Goal: Complete application form: Complete application form

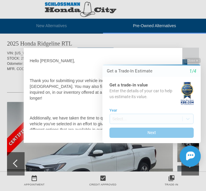
click at [192, 60] on button "Close" at bounding box center [192, 61] width 16 height 6
click at [195, 60] on button "Close" at bounding box center [192, 61] width 16 height 6
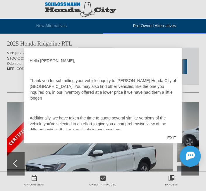
click at [174, 138] on div "EXIT" at bounding box center [171, 138] width 21 height 18
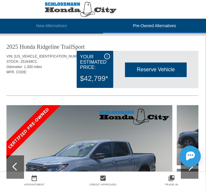
scroll to position [0, 1]
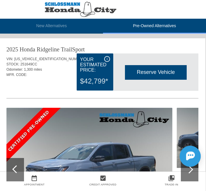
click at [145, 148] on img at bounding box center [89, 170] width 166 height 124
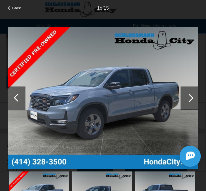
scroll to position [510, 1]
click at [12, 9] on span "Back" at bounding box center [16, 8] width 9 height 4
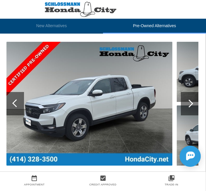
scroll to position [907, 1]
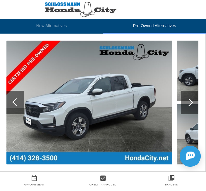
click at [191, 107] on div at bounding box center [189, 103] width 8 height 8
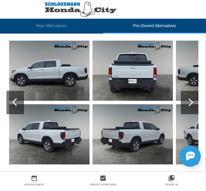
click at [131, 68] on img at bounding box center [132, 71] width 80 height 60
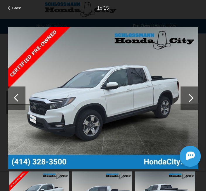
scroll to position [909, 1]
click at [193, 91] on div at bounding box center [190, 98] width 18 height 23
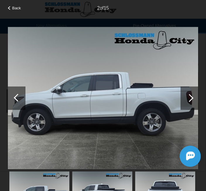
click at [191, 99] on div at bounding box center [190, 98] width 8 height 8
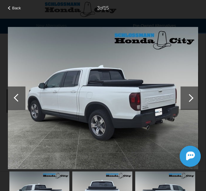
click at [190, 101] on div at bounding box center [190, 98] width 8 height 8
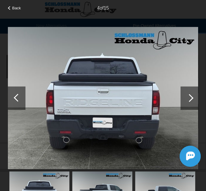
scroll to position [944, 1]
click at [188, 99] on div at bounding box center [190, 98] width 8 height 8
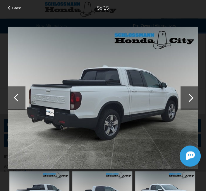
scroll to position [1011, 1]
click at [194, 98] on div at bounding box center [190, 98] width 18 height 23
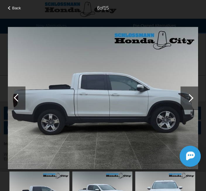
click at [189, 97] on div at bounding box center [190, 98] width 8 height 8
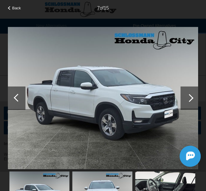
click at [15, 102] on div at bounding box center [17, 98] width 18 height 23
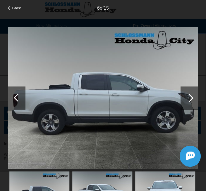
click at [186, 101] on div at bounding box center [190, 98] width 18 height 23
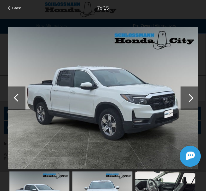
click at [192, 99] on div at bounding box center [190, 98] width 8 height 8
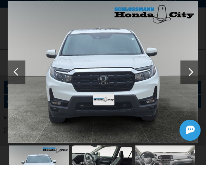
scroll to position [1011, 0]
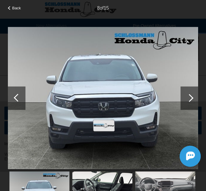
click at [190, 105] on div at bounding box center [190, 98] width 18 height 23
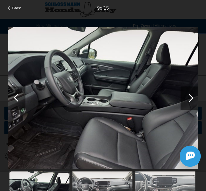
click at [188, 103] on div at bounding box center [190, 98] width 18 height 23
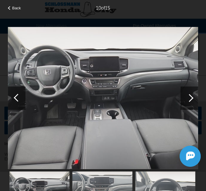
click at [190, 102] on div at bounding box center [190, 98] width 18 height 23
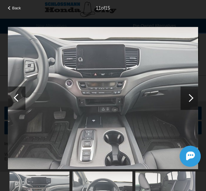
click at [190, 98] on div at bounding box center [190, 98] width 8 height 8
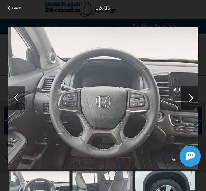
click at [190, 99] on div at bounding box center [190, 98] width 8 height 8
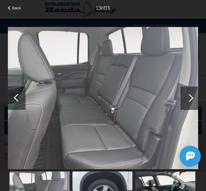
click at [188, 96] on div at bounding box center [190, 98] width 8 height 8
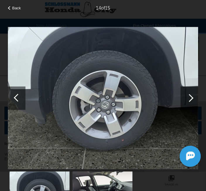
click at [188, 98] on div at bounding box center [190, 98] width 8 height 8
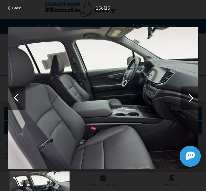
click at [188, 97] on div at bounding box center [190, 98] width 8 height 8
click at [190, 98] on div at bounding box center [190, 98] width 8 height 8
click at [190, 99] on div at bounding box center [190, 98] width 8 height 8
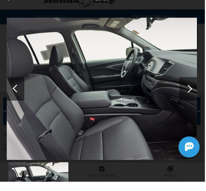
scroll to position [1011, 1]
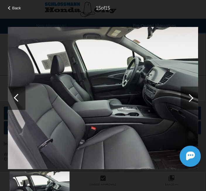
click at [11, 96] on div at bounding box center [17, 98] width 18 height 23
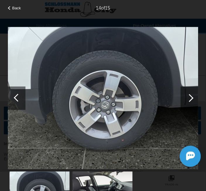
click at [17, 101] on div at bounding box center [18, 98] width 8 height 8
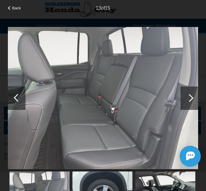
click at [13, 96] on div at bounding box center [17, 98] width 18 height 23
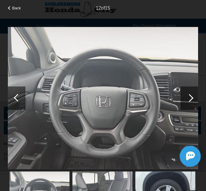
click at [10, 96] on div at bounding box center [17, 98] width 18 height 23
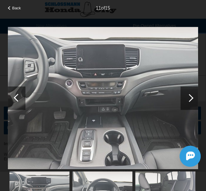
click at [14, 98] on div at bounding box center [18, 98] width 8 height 8
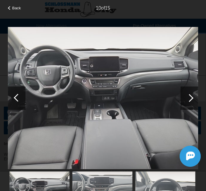
scroll to position [1011, 0]
click at [9, 8] on div at bounding box center [10, 8] width 4 height 4
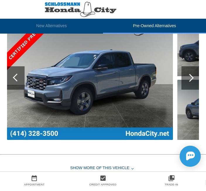
scroll to position [693, 0]
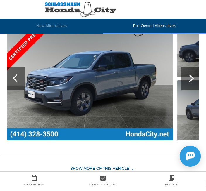
click at [54, 85] on img at bounding box center [90, 79] width 166 height 124
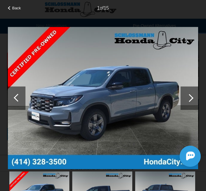
click at [192, 93] on div at bounding box center [190, 98] width 18 height 23
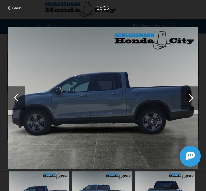
click at [186, 98] on div at bounding box center [190, 98] width 8 height 8
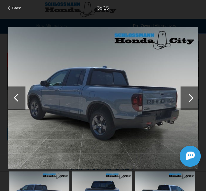
click at [188, 98] on div at bounding box center [190, 98] width 8 height 8
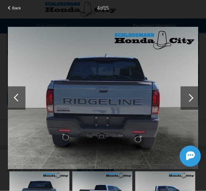
scroll to position [729, 0]
click at [187, 97] on div at bounding box center [190, 98] width 8 height 8
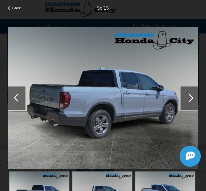
click at [187, 99] on div at bounding box center [190, 98] width 8 height 8
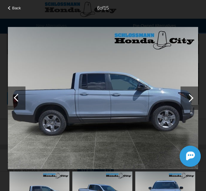
click at [187, 97] on div at bounding box center [190, 98] width 8 height 8
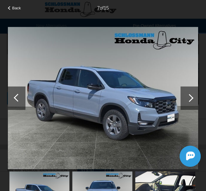
click at [188, 102] on div at bounding box center [190, 98] width 18 height 23
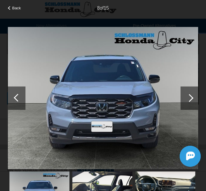
click at [189, 99] on div at bounding box center [190, 98] width 8 height 8
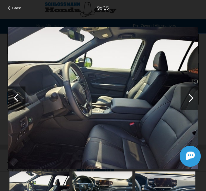
click at [186, 96] on div at bounding box center [190, 98] width 18 height 23
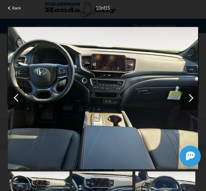
click at [186, 99] on div at bounding box center [190, 98] width 18 height 23
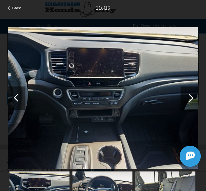
click at [185, 97] on div at bounding box center [190, 98] width 18 height 23
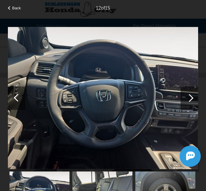
scroll to position [803, 0]
click at [188, 100] on div at bounding box center [190, 98] width 8 height 8
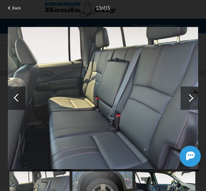
click at [194, 98] on div at bounding box center [190, 98] width 18 height 23
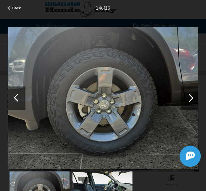
click at [184, 98] on div at bounding box center [190, 98] width 18 height 23
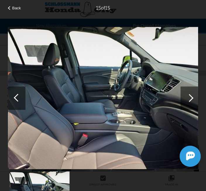
click at [186, 96] on div at bounding box center [190, 98] width 18 height 23
click at [187, 99] on div at bounding box center [190, 98] width 8 height 8
click at [188, 96] on div at bounding box center [190, 98] width 8 height 8
click at [191, 99] on div at bounding box center [190, 98] width 8 height 8
click at [13, 9] on span "Back" at bounding box center [16, 8] width 9 height 4
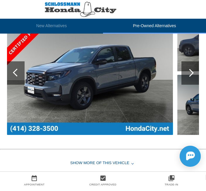
scroll to position [457, 0]
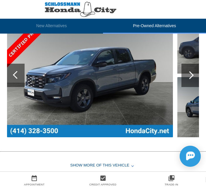
click at [72, 76] on img at bounding box center [90, 75] width 166 height 124
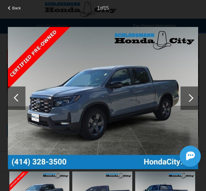
click at [185, 98] on div at bounding box center [190, 98] width 18 height 23
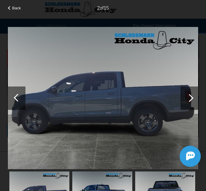
click at [192, 97] on div at bounding box center [190, 98] width 8 height 8
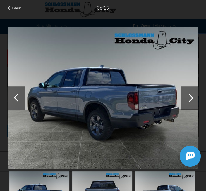
click at [191, 99] on div at bounding box center [190, 98] width 8 height 8
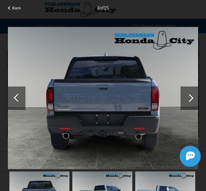
click at [10, 91] on div at bounding box center [17, 98] width 18 height 23
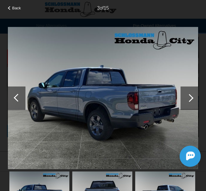
click at [190, 99] on div at bounding box center [190, 98] width 8 height 8
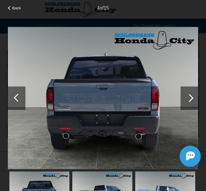
click at [189, 94] on div at bounding box center [190, 98] width 18 height 23
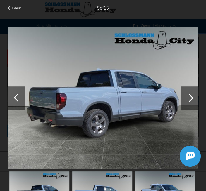
click at [188, 97] on div at bounding box center [190, 98] width 8 height 8
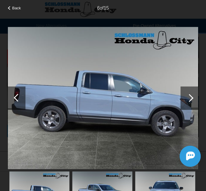
click at [187, 96] on div at bounding box center [190, 98] width 18 height 23
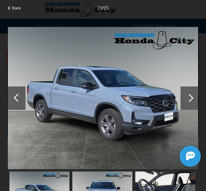
click at [189, 98] on div at bounding box center [190, 98] width 8 height 8
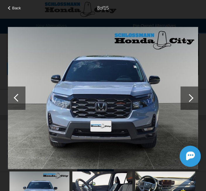
scroll to position [520, 0]
click at [16, 96] on div at bounding box center [17, 98] width 18 height 23
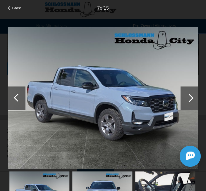
click at [8, 6] on div "Back" at bounding box center [14, 7] width 29 height 3
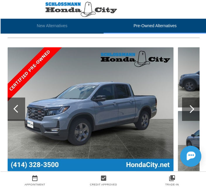
scroll to position [75, 0]
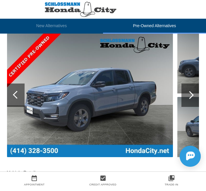
click at [191, 94] on div at bounding box center [190, 95] width 8 height 8
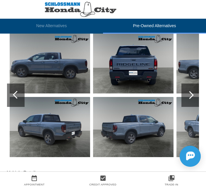
click at [194, 95] on div at bounding box center [190, 95] width 18 height 23
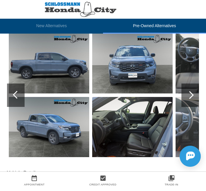
click at [38, 133] on img at bounding box center [49, 127] width 80 height 60
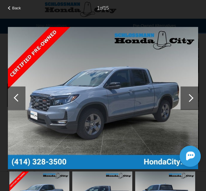
click at [191, 99] on div at bounding box center [190, 98] width 8 height 8
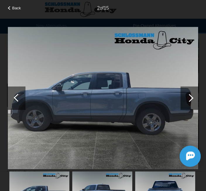
click at [188, 98] on div at bounding box center [190, 98] width 8 height 8
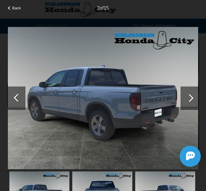
click at [189, 97] on div at bounding box center [190, 98] width 8 height 8
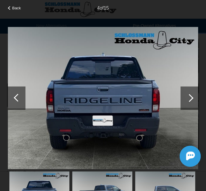
click at [188, 102] on div at bounding box center [190, 98] width 18 height 23
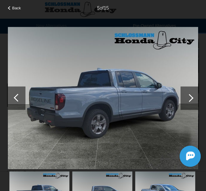
click at [189, 100] on div at bounding box center [190, 98] width 8 height 8
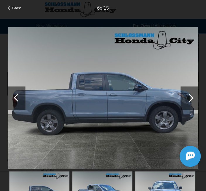
scroll to position [86, 0]
click at [188, 96] on div at bounding box center [190, 98] width 8 height 8
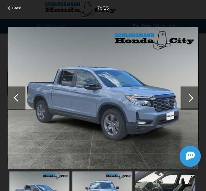
click at [184, 102] on div at bounding box center [190, 98] width 18 height 23
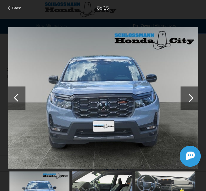
scroll to position [215, 0]
click at [186, 97] on div at bounding box center [190, 98] width 18 height 23
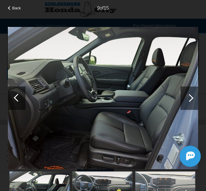
scroll to position [520, 0]
click at [29, 191] on img at bounding box center [39, 194] width 60 height 45
click at [102, 190] on img at bounding box center [102, 194] width 60 height 45
click at [15, 97] on div at bounding box center [17, 98] width 18 height 23
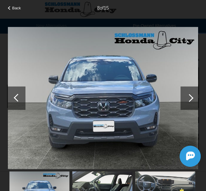
click at [13, 96] on div at bounding box center [17, 98] width 18 height 23
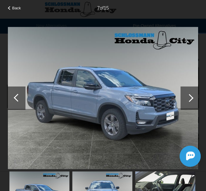
click at [16, 97] on div at bounding box center [18, 98] width 8 height 8
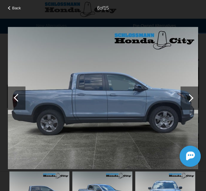
click at [14, 101] on div at bounding box center [17, 98] width 18 height 23
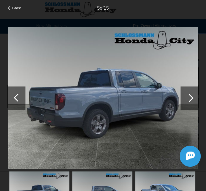
click at [13, 99] on div at bounding box center [17, 98] width 18 height 23
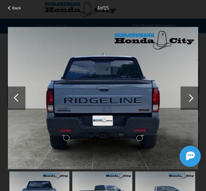
click at [18, 99] on div at bounding box center [18, 98] width 8 height 8
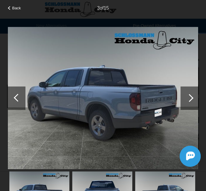
click at [14, 96] on div at bounding box center [17, 98] width 18 height 23
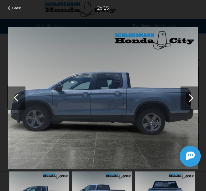
click at [16, 98] on div at bounding box center [18, 98] width 8 height 8
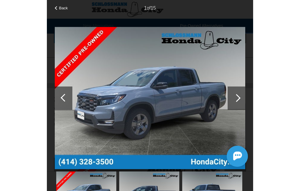
scroll to position [542, 0]
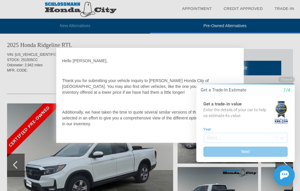
click at [288, 72] on html "Welcome! Get a Trade-In Estimate 1/4 Get a trade-in value Enter the details of …" at bounding box center [242, 72] width 116 height 0
click at [292, 79] on button "Close" at bounding box center [286, 80] width 16 height 6
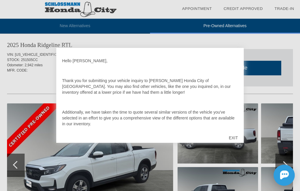
click at [231, 138] on div "EXIT" at bounding box center [233, 138] width 21 height 18
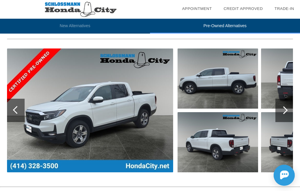
scroll to position [896, 1]
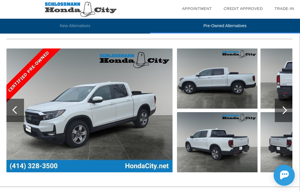
click at [209, 93] on img at bounding box center [217, 79] width 80 height 60
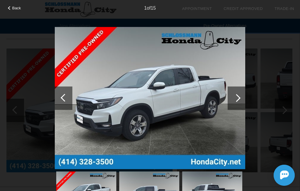
click at [236, 100] on div at bounding box center [236, 98] width 8 height 8
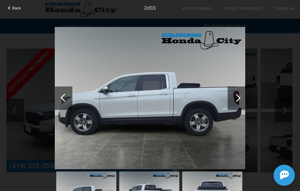
click at [235, 98] on div at bounding box center [236, 98] width 8 height 8
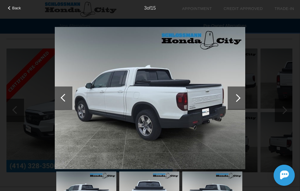
click at [235, 97] on div at bounding box center [236, 98] width 8 height 8
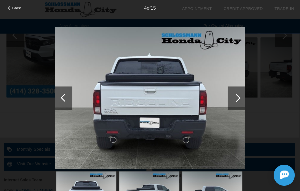
scroll to position [971, 1]
click at [235, 103] on div at bounding box center [236, 98] width 18 height 23
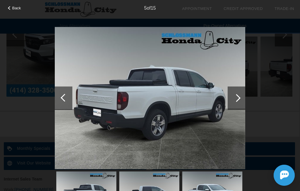
click at [235, 97] on div at bounding box center [236, 98] width 8 height 8
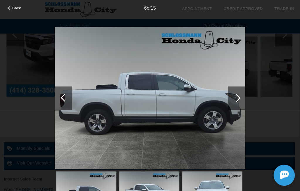
click at [231, 97] on div at bounding box center [236, 98] width 18 height 23
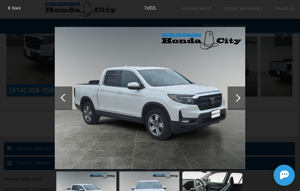
click at [15, 9] on span "Back" at bounding box center [16, 8] width 9 height 4
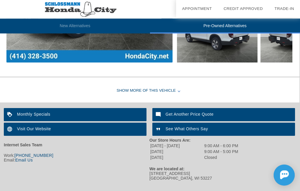
scroll to position [1006, 1]
click at [179, 132] on div "See What Others Say" at bounding box center [223, 129] width 143 height 13
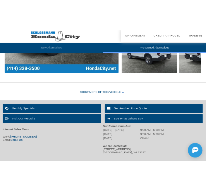
scroll to position [1006, 0]
